Goal: Task Accomplishment & Management: Complete application form

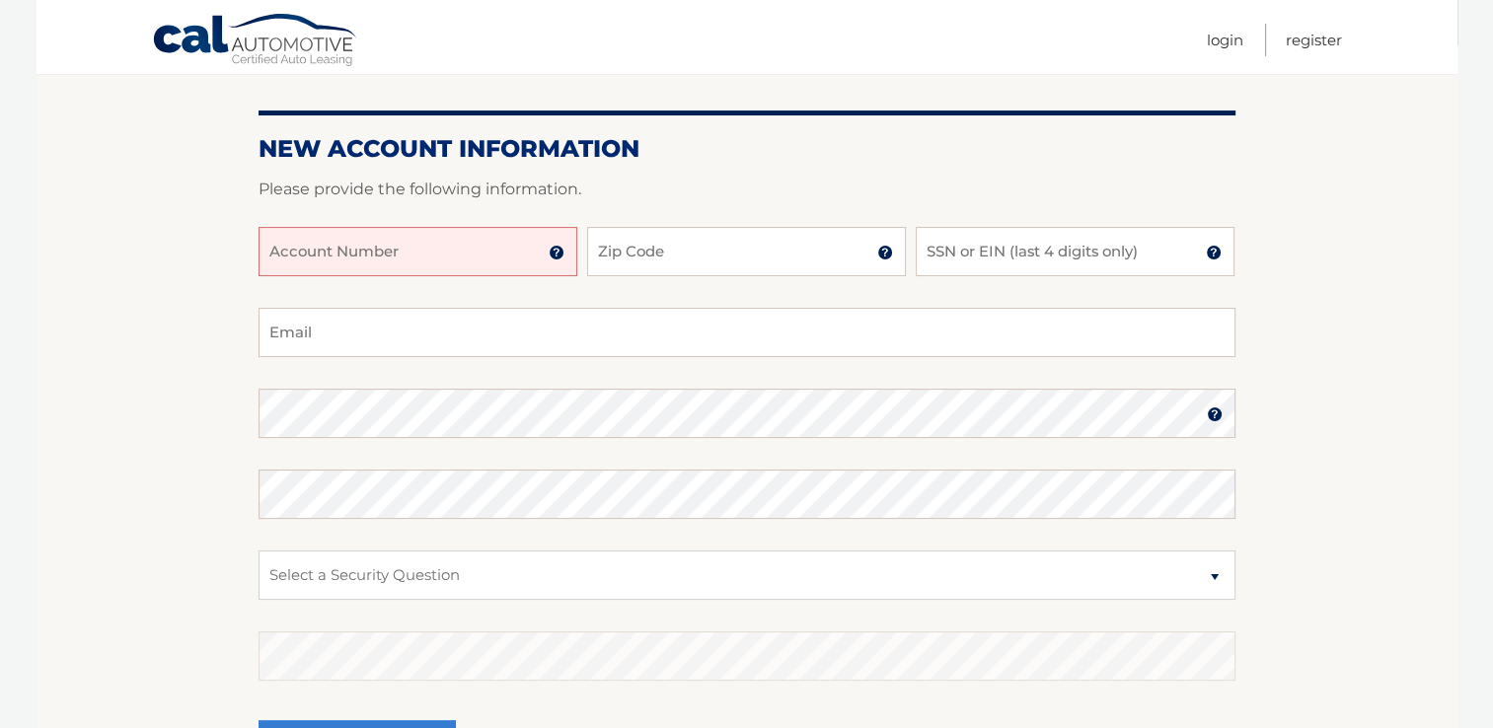
scroll to position [197, 0]
click at [517, 253] on input "Account Number" at bounding box center [417, 250] width 319 height 49
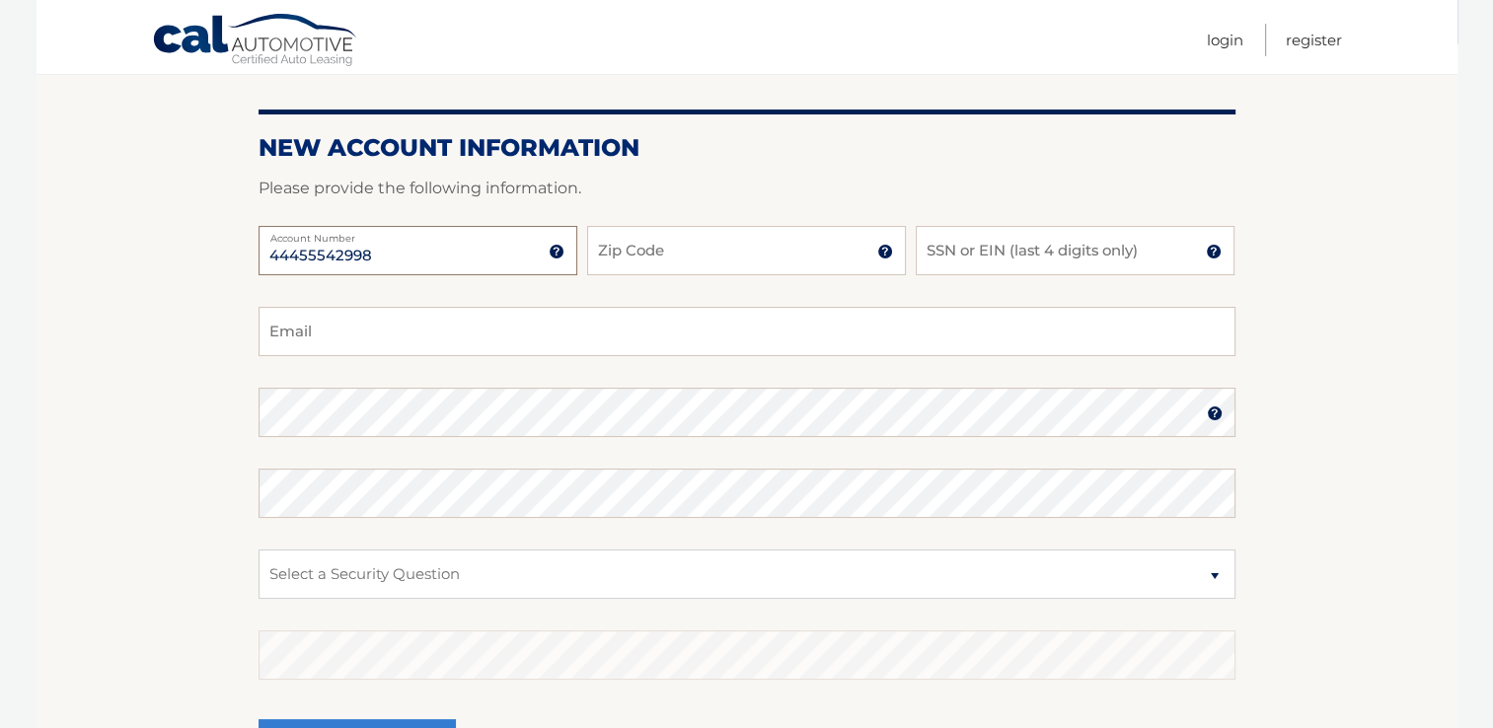
type input "44455542998"
click at [765, 256] on input "Zip Code" at bounding box center [746, 250] width 319 height 49
type input "11720"
click at [1011, 248] on input "SSN or EIN (last 4 digits only)" at bounding box center [1075, 250] width 319 height 49
type input "0221"
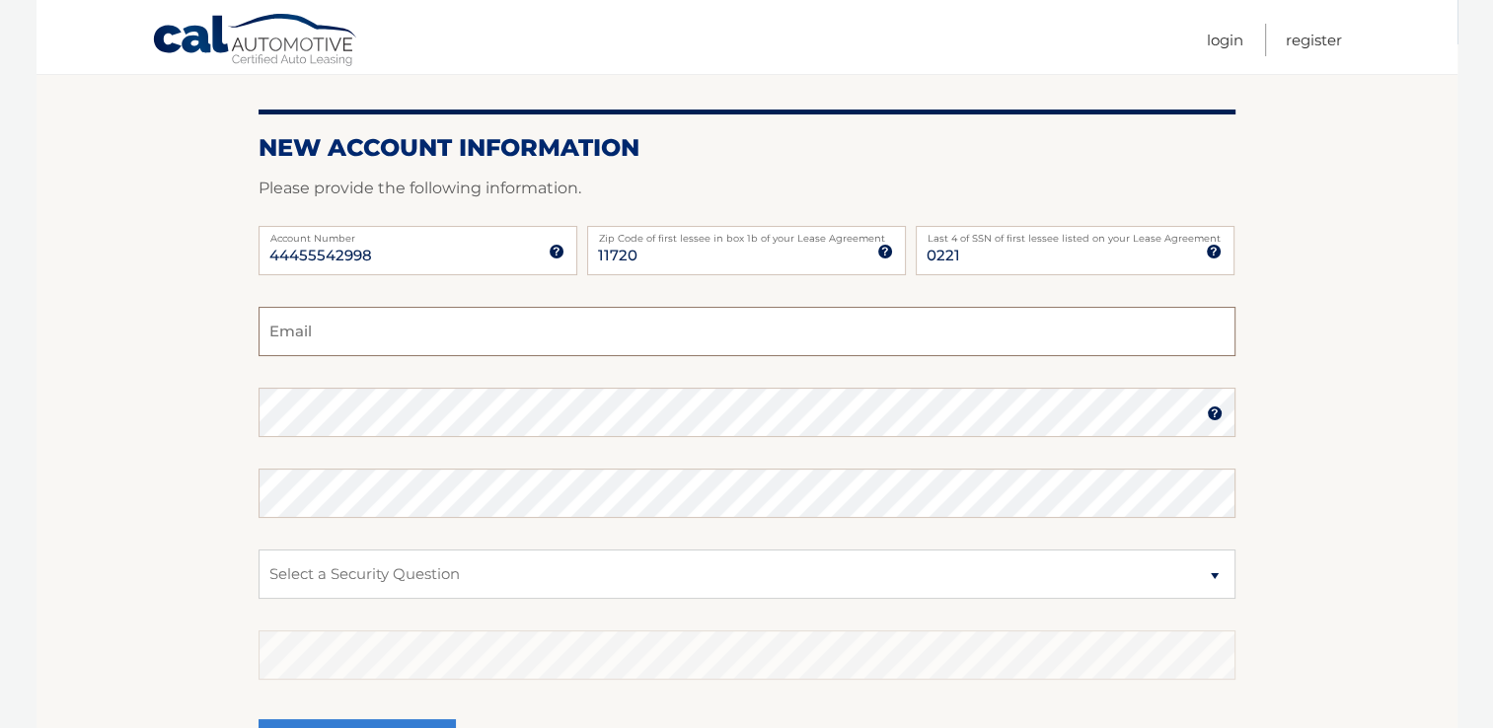
click at [772, 330] on input "Email" at bounding box center [746, 331] width 977 height 49
type input "drusso181969@gmail.com"
click at [610, 571] on select "Select a Security Question What was the name of your elementary school? What is…" at bounding box center [746, 574] width 977 height 49
select select "2"
click at [258, 550] on select "Select a Security Question What was the name of your elementary school? What is…" at bounding box center [746, 574] width 977 height 49
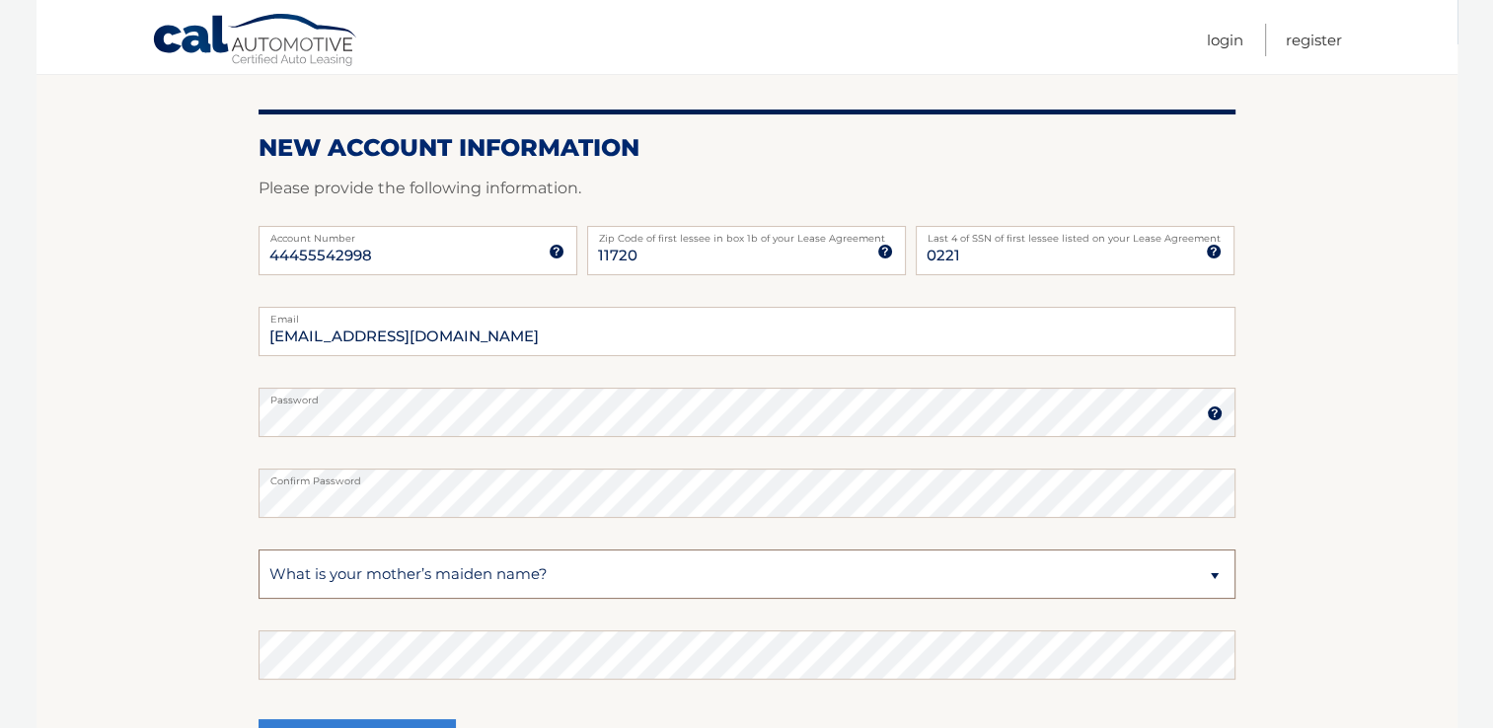
scroll to position [296, 0]
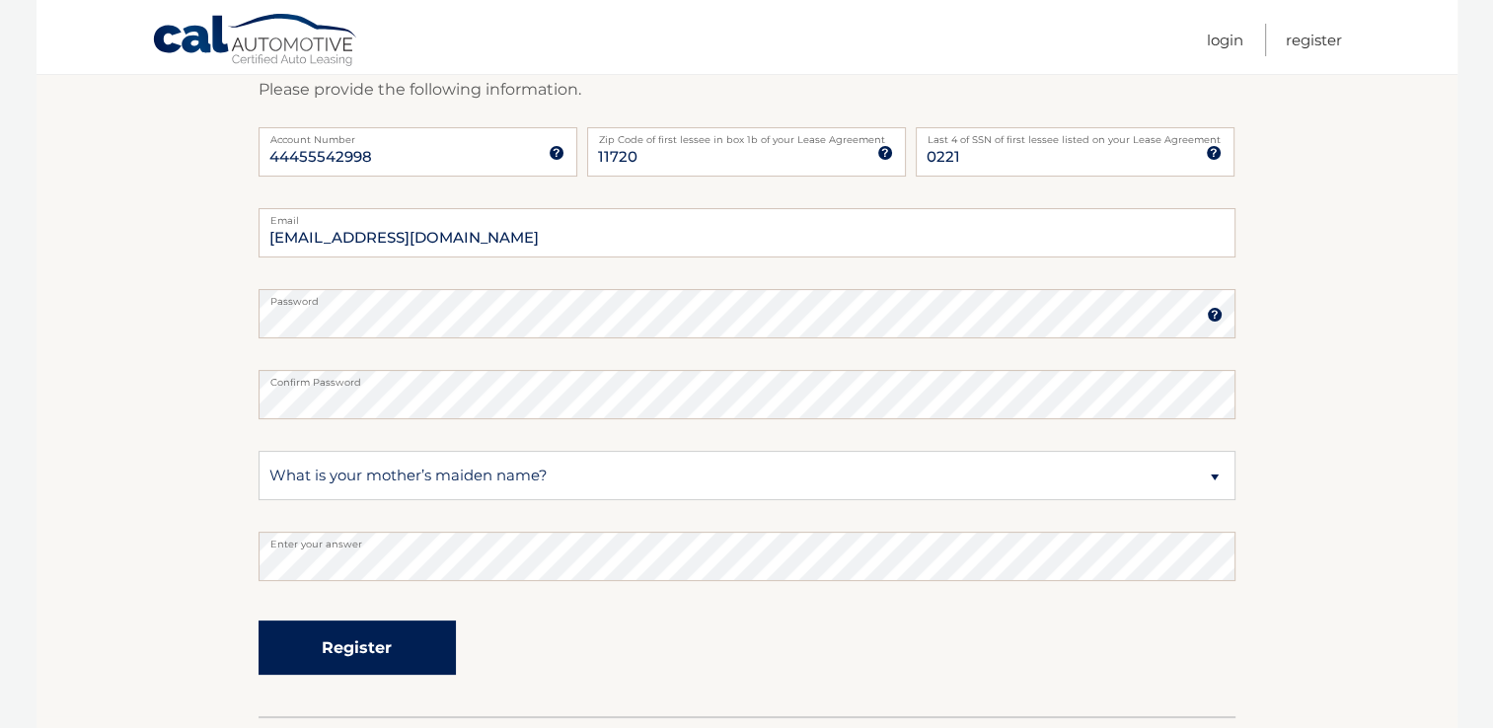
click at [406, 636] on button "Register" at bounding box center [356, 648] width 197 height 54
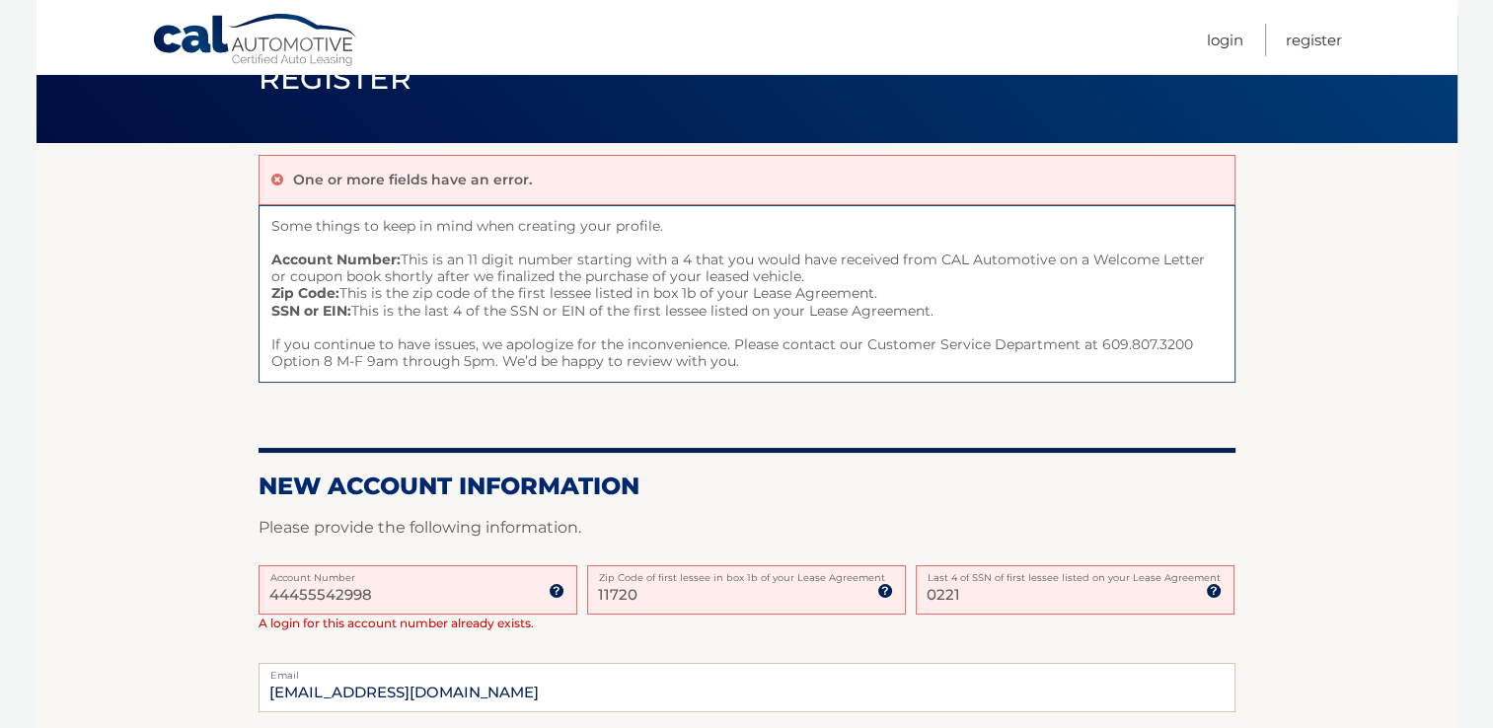
scroll to position [197, 0]
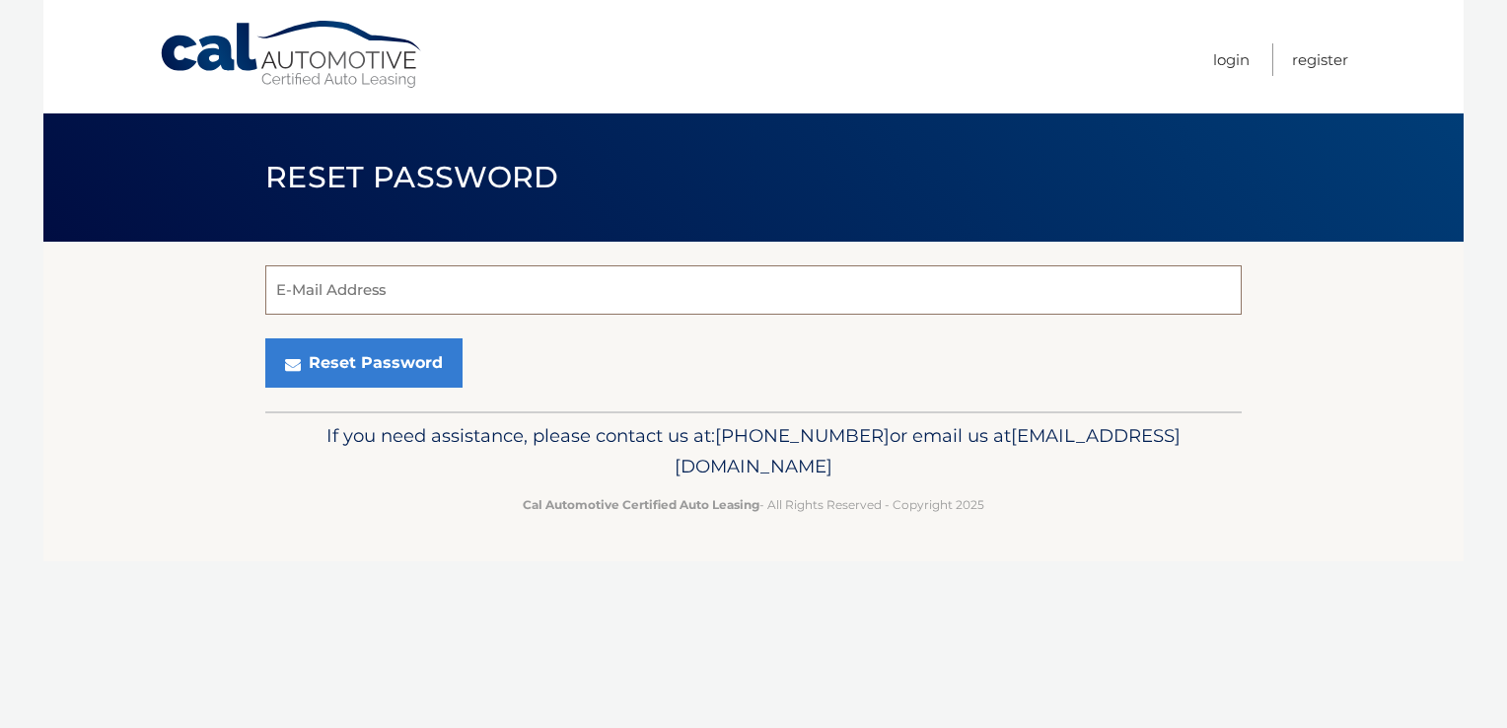
click at [781, 292] on input "E-Mail Address" at bounding box center [753, 289] width 977 height 49
type input "[EMAIL_ADDRESS][DOMAIN_NAME]"
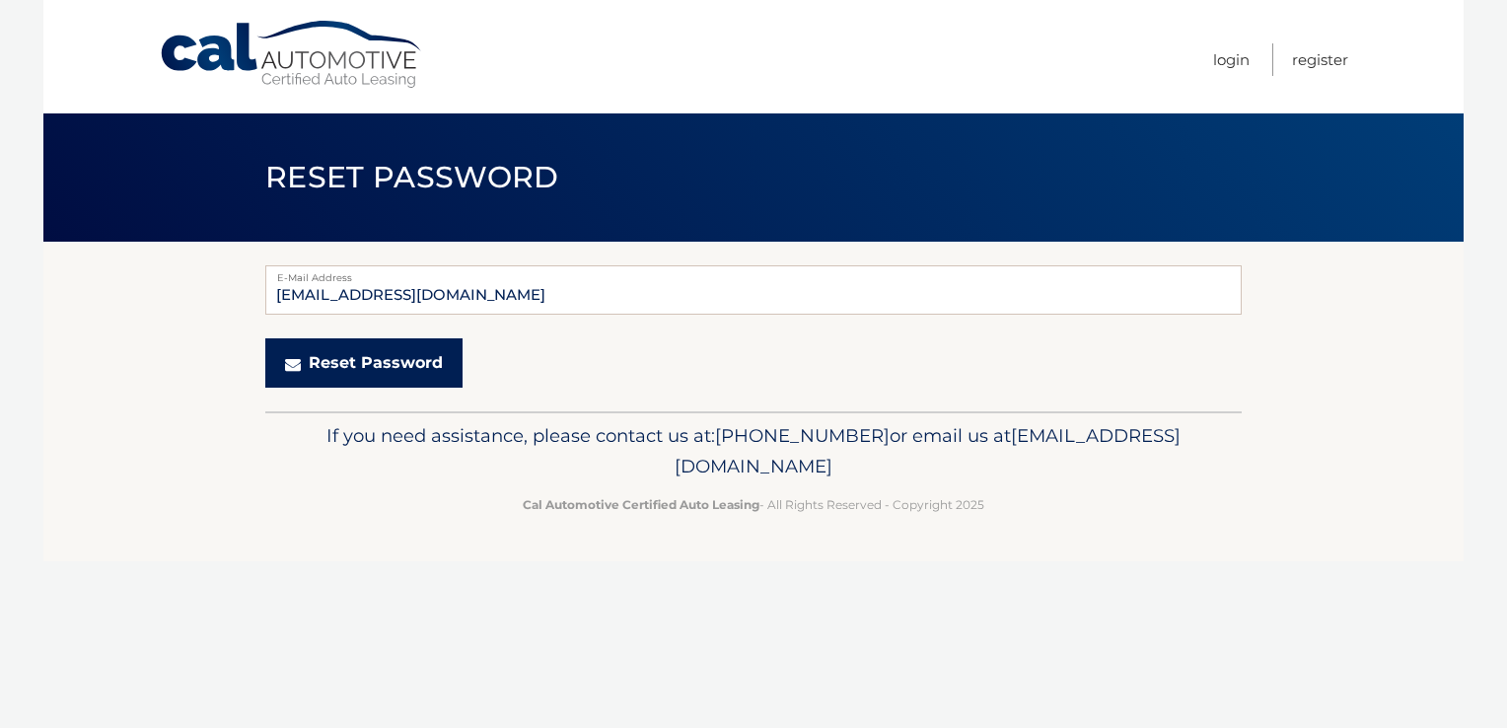
click at [410, 371] on button "Reset Password" at bounding box center [363, 362] width 197 height 49
